Goal: Check status

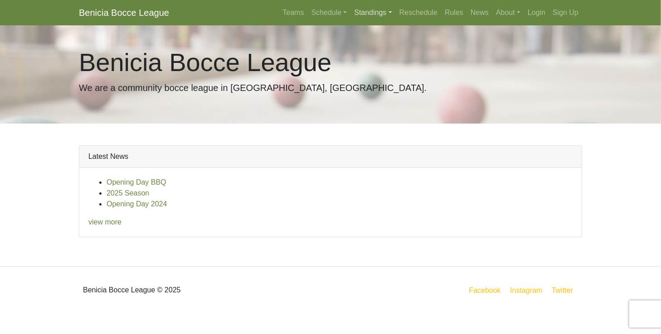
click at [369, 14] on link "Standings" at bounding box center [372, 13] width 45 height 18
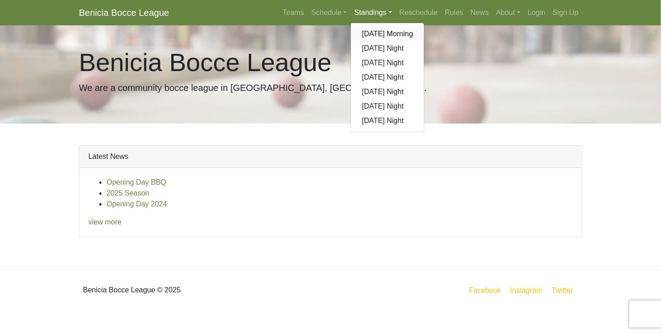
click at [377, 35] on link "[DATE] Morning" at bounding box center [387, 34] width 73 height 15
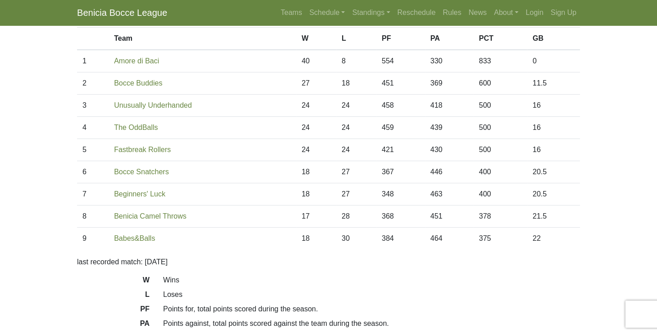
scroll to position [43, 0]
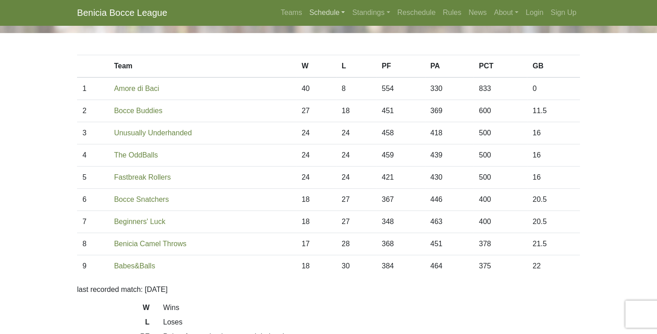
click at [327, 17] on link "Schedule" at bounding box center [327, 13] width 43 height 18
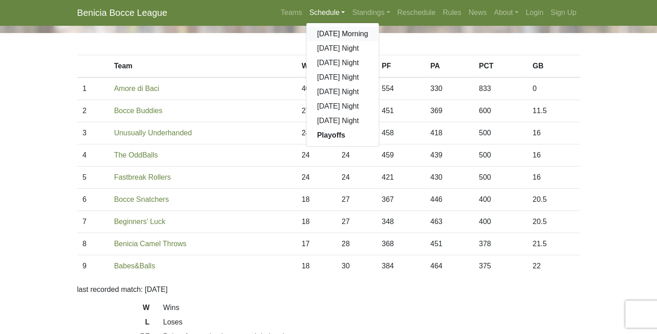
click at [328, 34] on link "[DATE] Morning" at bounding box center [342, 34] width 73 height 15
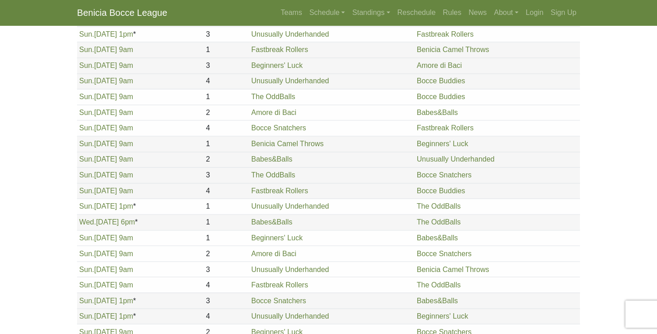
scroll to position [904, 0]
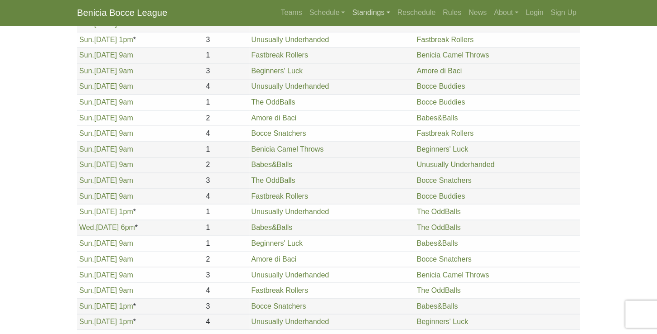
click at [383, 12] on link "Standings" at bounding box center [370, 13] width 45 height 18
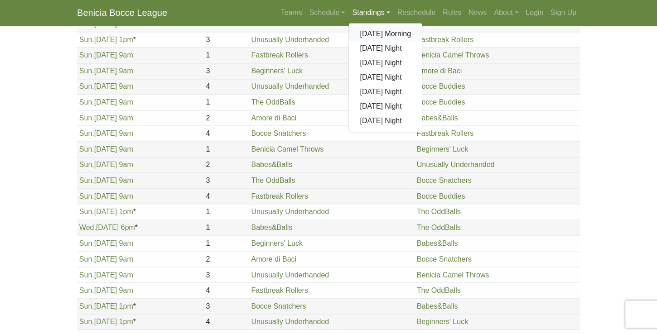
click at [385, 37] on link "[DATE] Morning" at bounding box center [385, 34] width 73 height 15
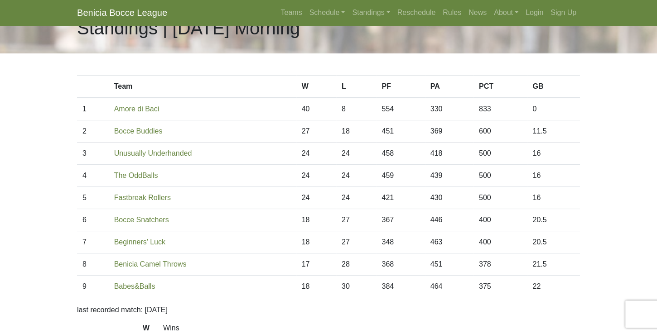
scroll to position [26, 0]
